Goal: Navigation & Orientation: Find specific page/section

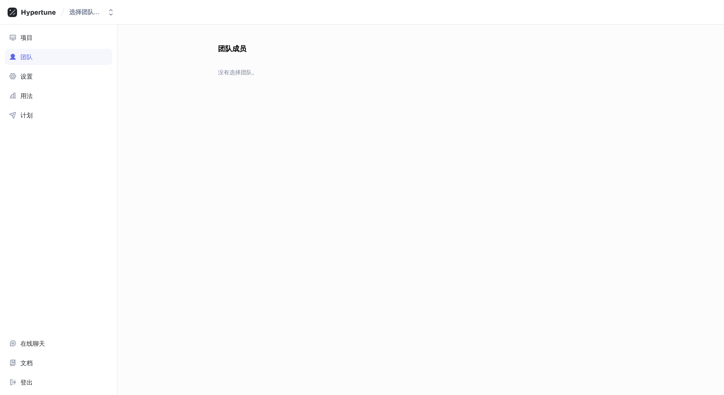
click at [50, 60] on div "团队" at bounding box center [58, 57] width 99 height 8
click at [61, 83] on div "设置" at bounding box center [59, 76] width 108 height 16
click at [49, 41] on div "项目" at bounding box center [58, 38] width 99 height 8
